Goal: Information Seeking & Learning: Learn about a topic

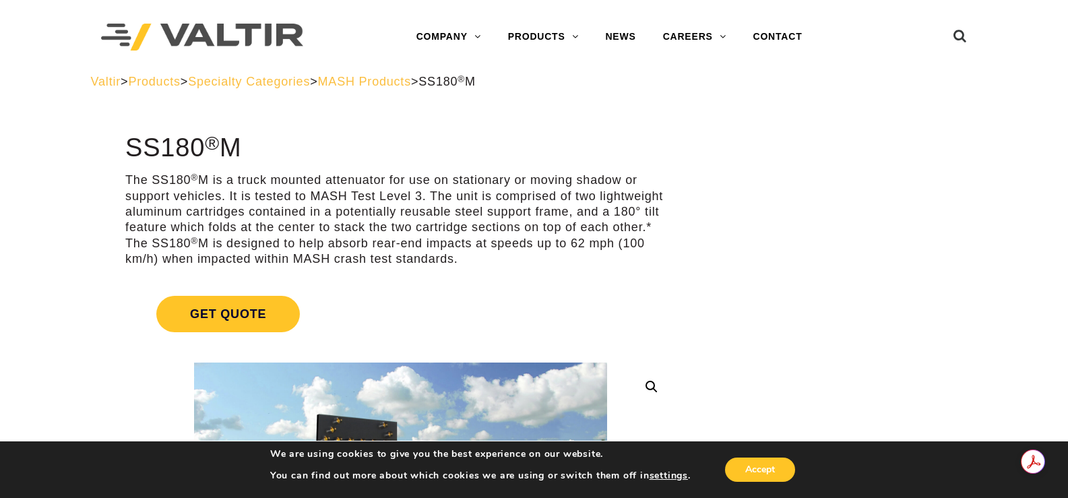
click at [406, 84] on span "MASH Products" at bounding box center [364, 81] width 93 height 13
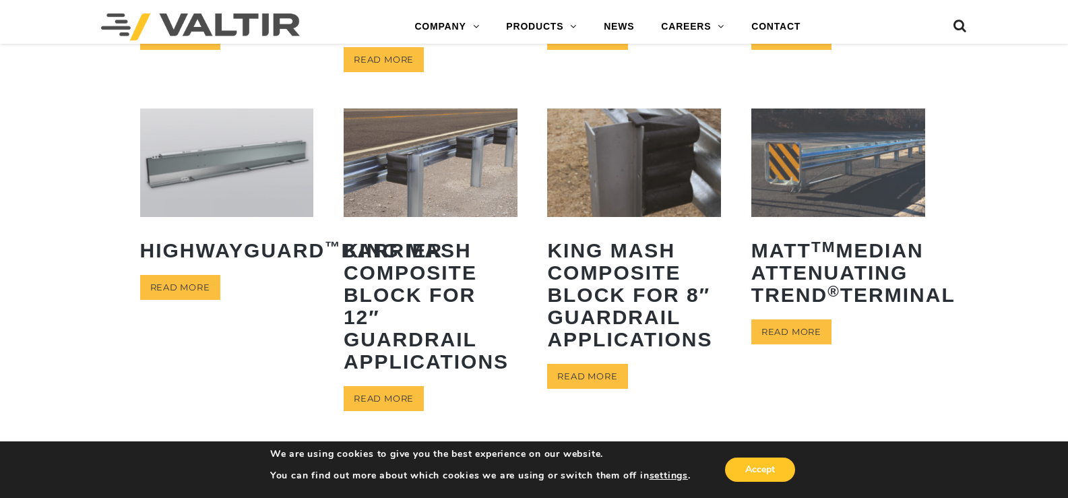
scroll to position [674, 0]
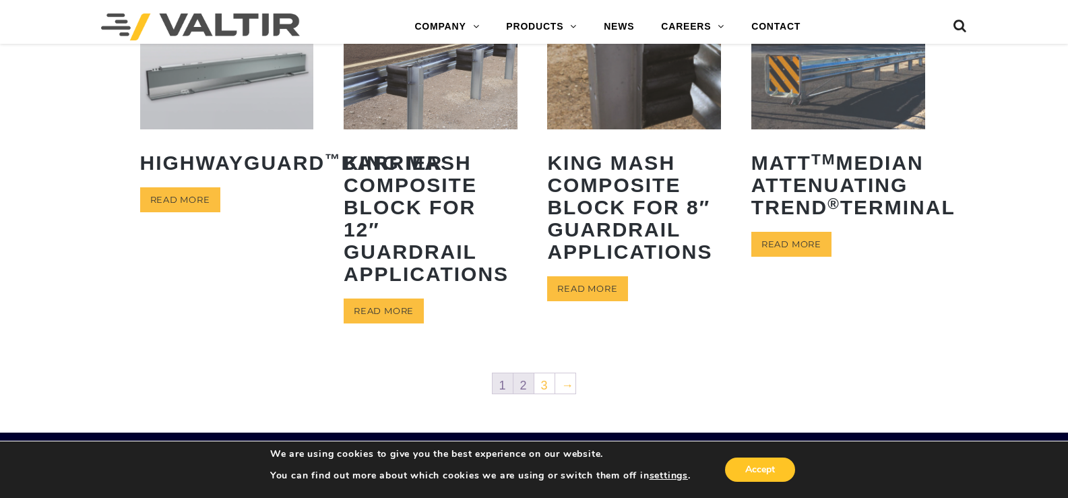
click at [519, 390] on link "2" at bounding box center [523, 383] width 20 height 20
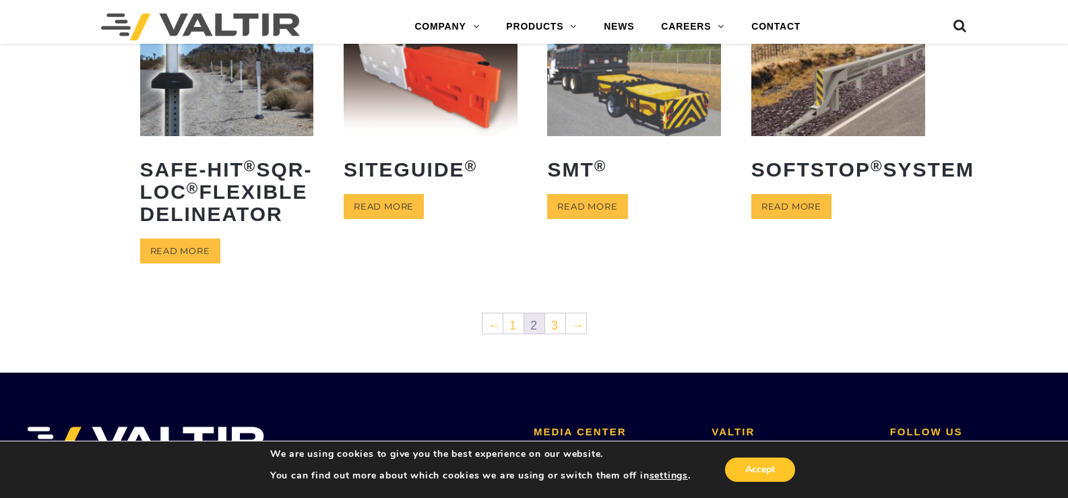
scroll to position [606, 0]
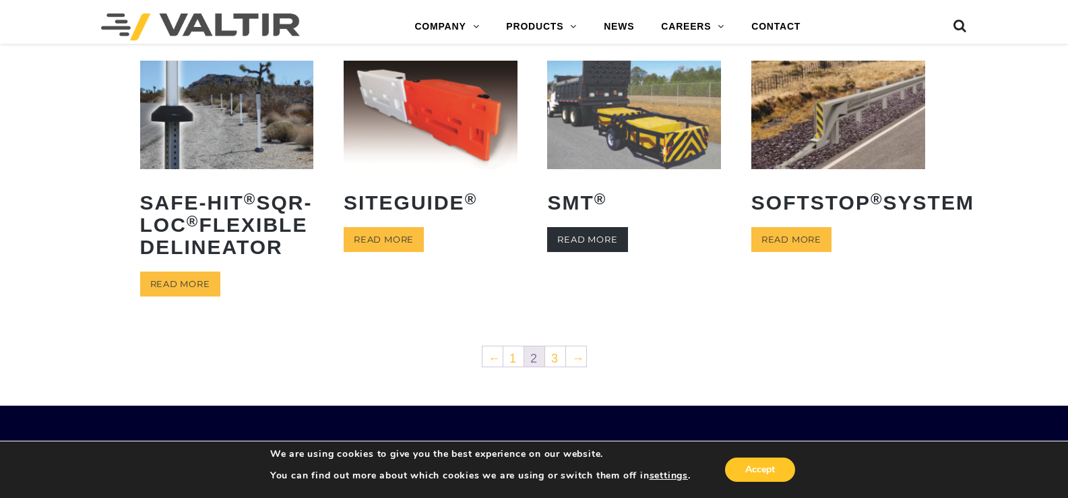
click at [602, 252] on link "Read more" at bounding box center [587, 239] width 80 height 25
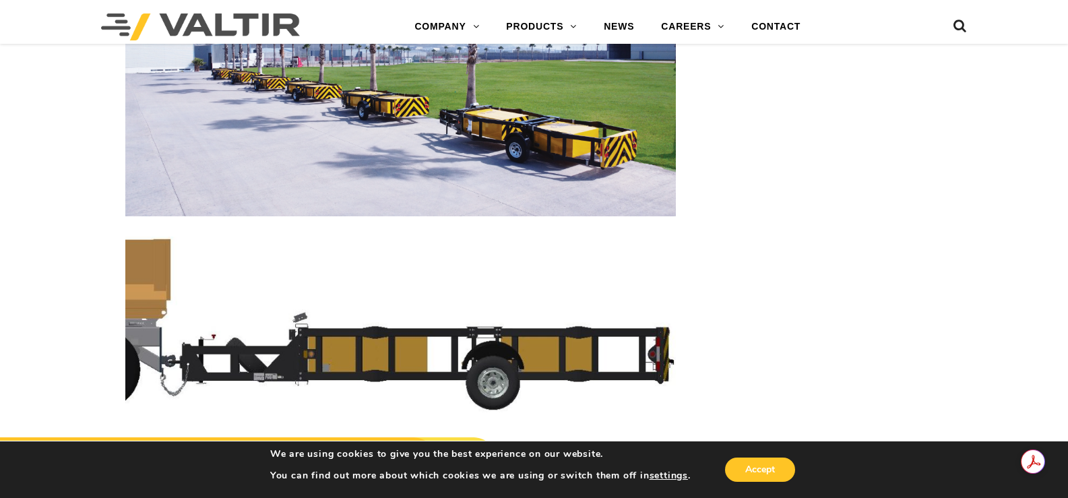
scroll to position [2964, 0]
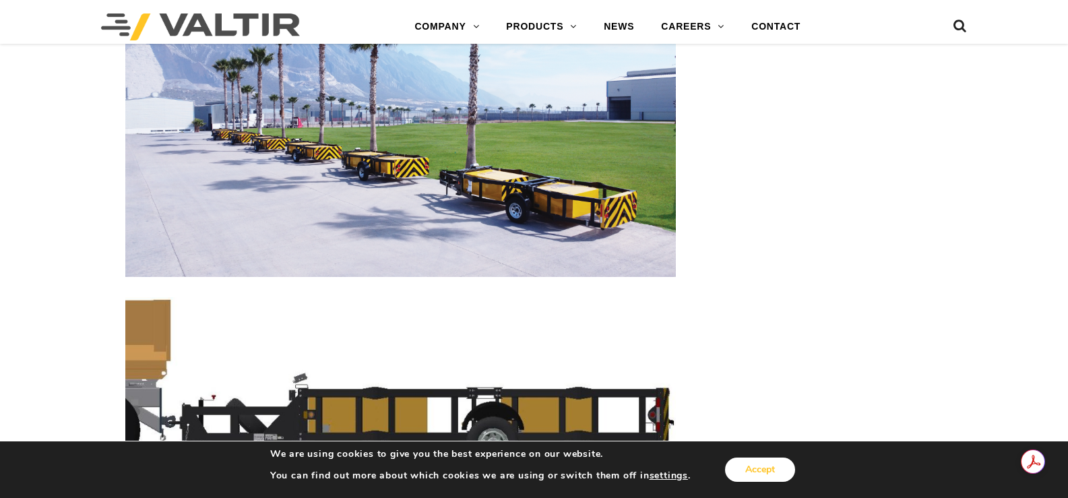
click at [772, 472] on button "Accept" at bounding box center [760, 469] width 70 height 24
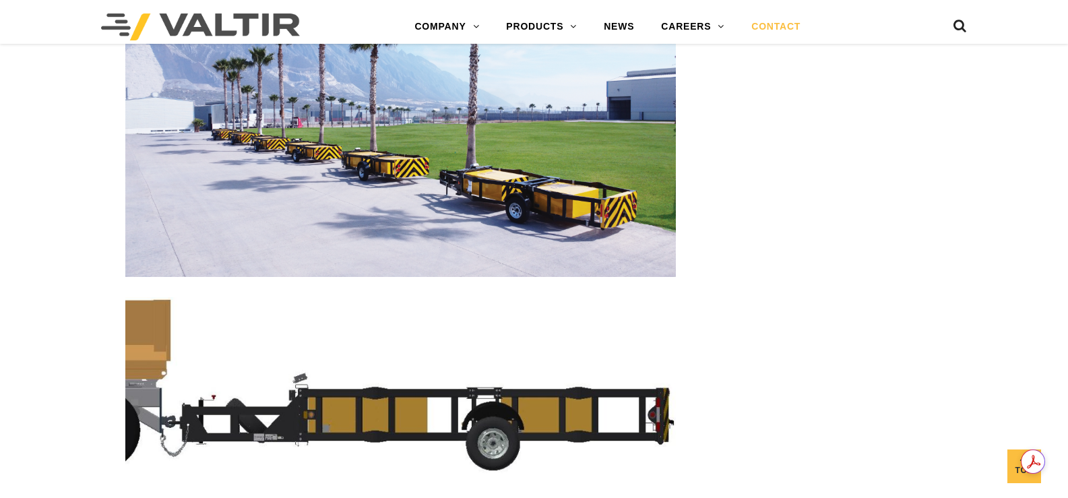
click at [779, 23] on link "CONTACT" at bounding box center [776, 26] width 76 height 27
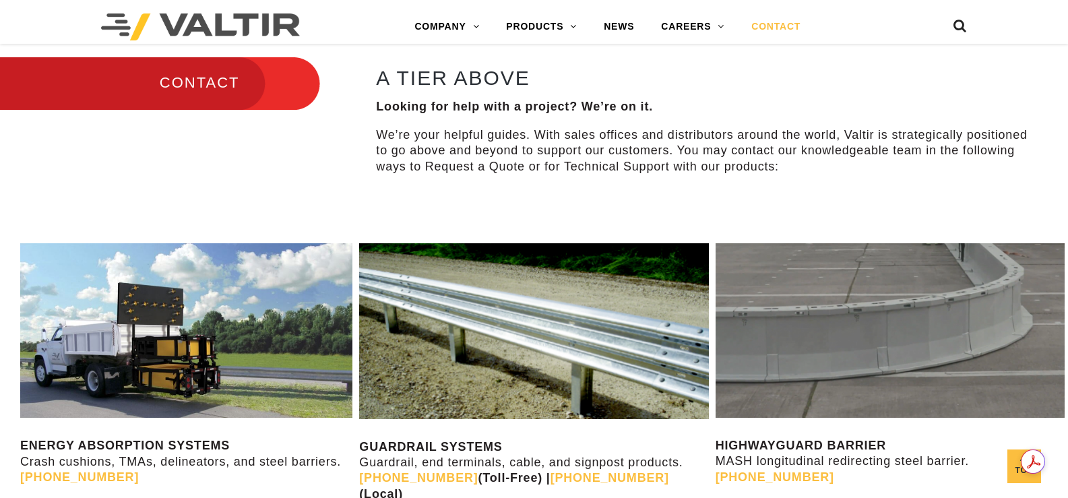
scroll to position [472, 0]
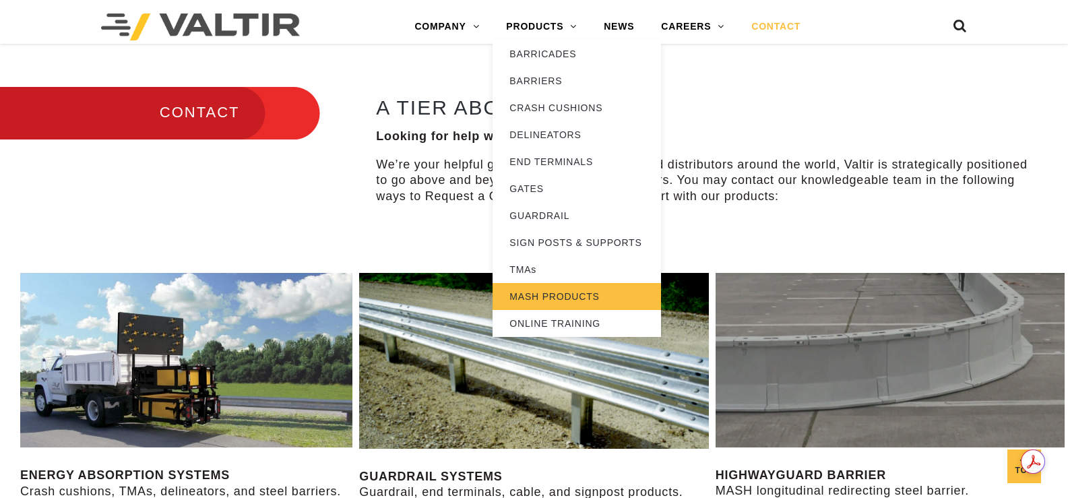
click at [562, 298] on link "MASH PRODUCTS" at bounding box center [576, 296] width 168 height 27
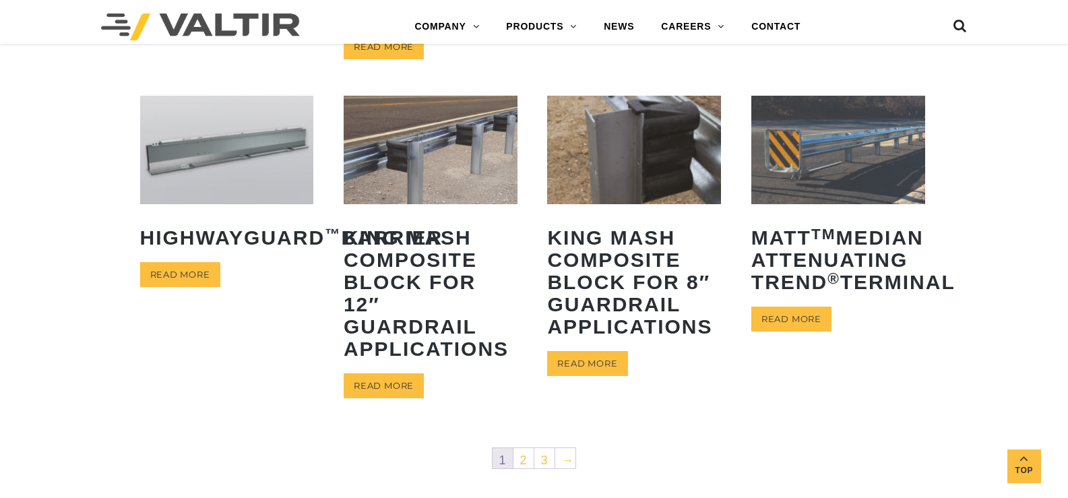
scroll to position [606, 0]
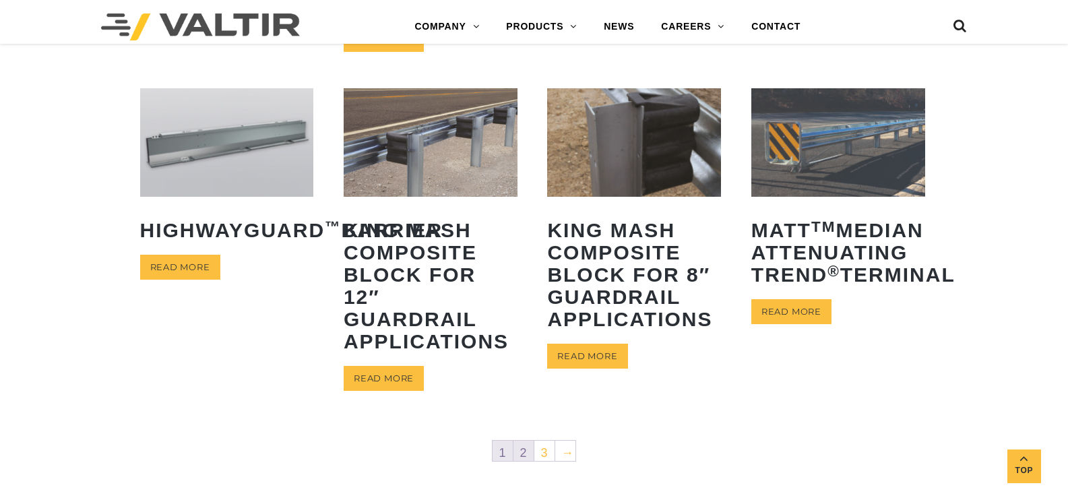
click at [520, 452] on link "2" at bounding box center [523, 451] width 20 height 20
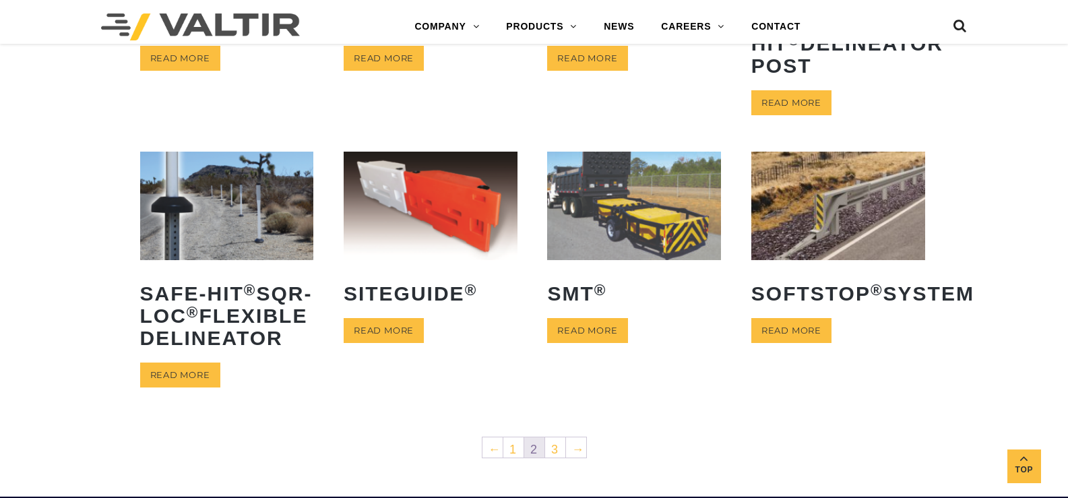
scroll to position [539, 0]
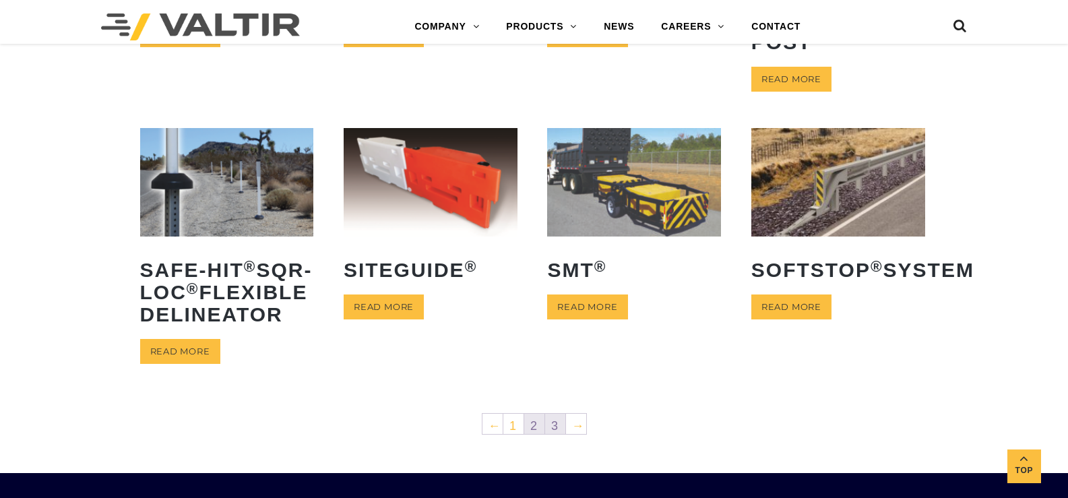
click at [556, 434] on link "3" at bounding box center [555, 424] width 20 height 20
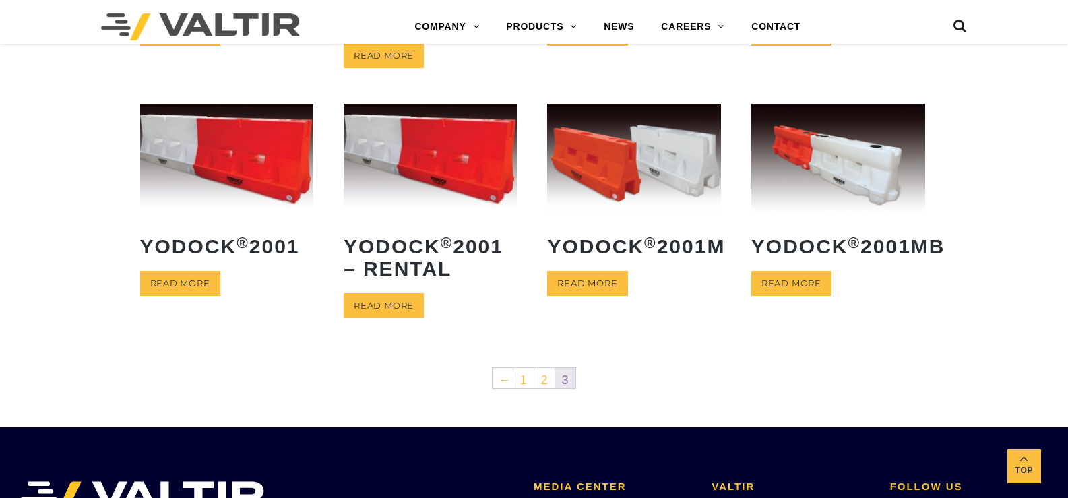
scroll to position [269, 0]
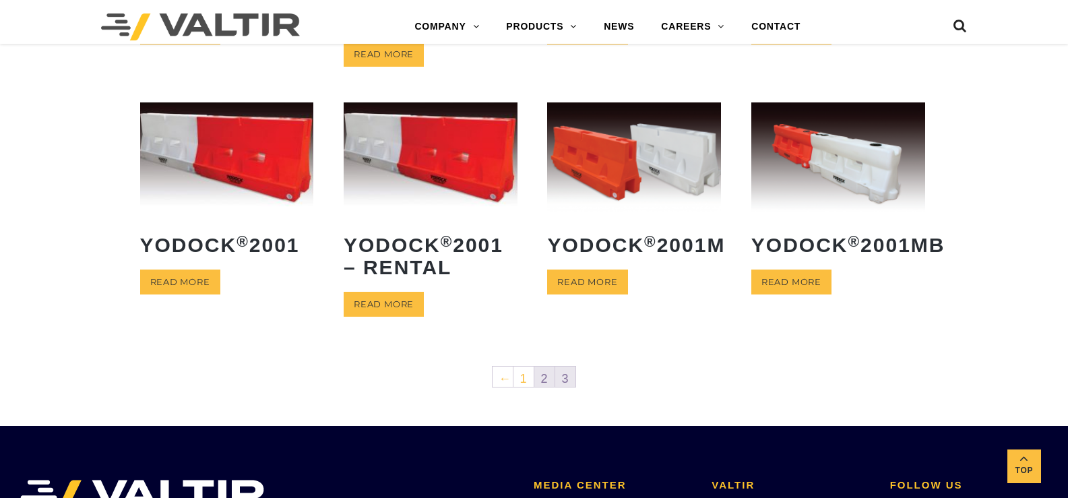
click at [543, 378] on link "2" at bounding box center [544, 376] width 20 height 20
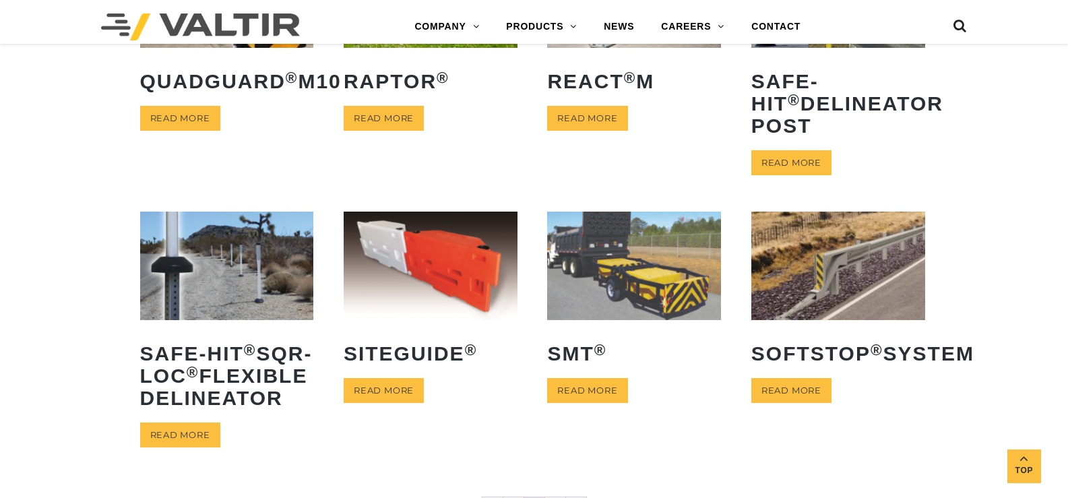
scroll to position [472, 0]
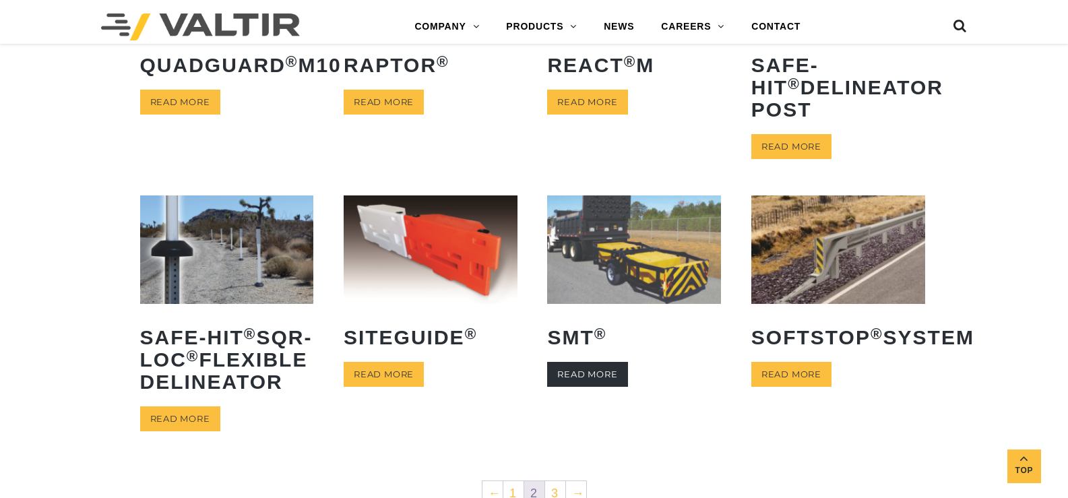
click at [588, 387] on link "Read more" at bounding box center [587, 374] width 80 height 25
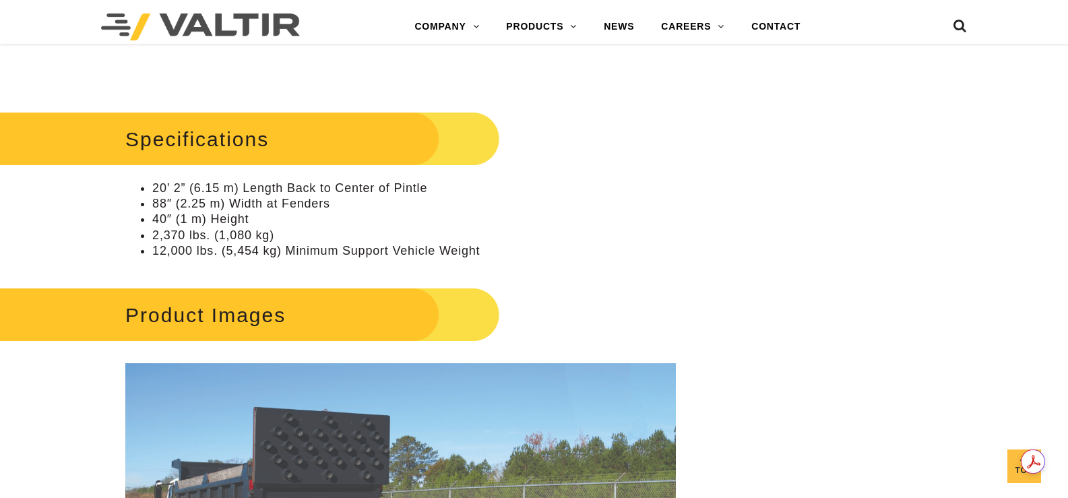
scroll to position [1347, 0]
